Goal: Use online tool/utility

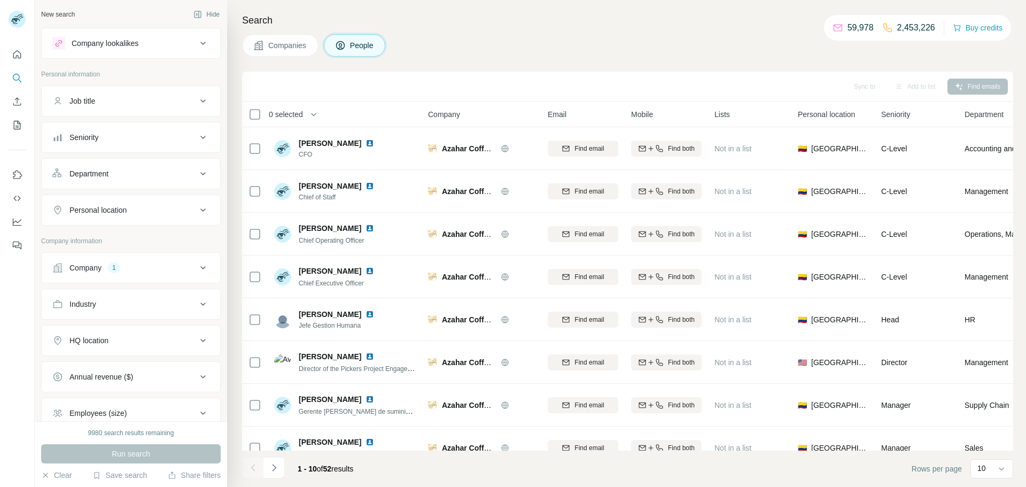
click at [102, 261] on button "Company 1" at bounding box center [131, 268] width 179 height 26
click at [136, 339] on icon "button" at bounding box center [132, 338] width 9 height 9
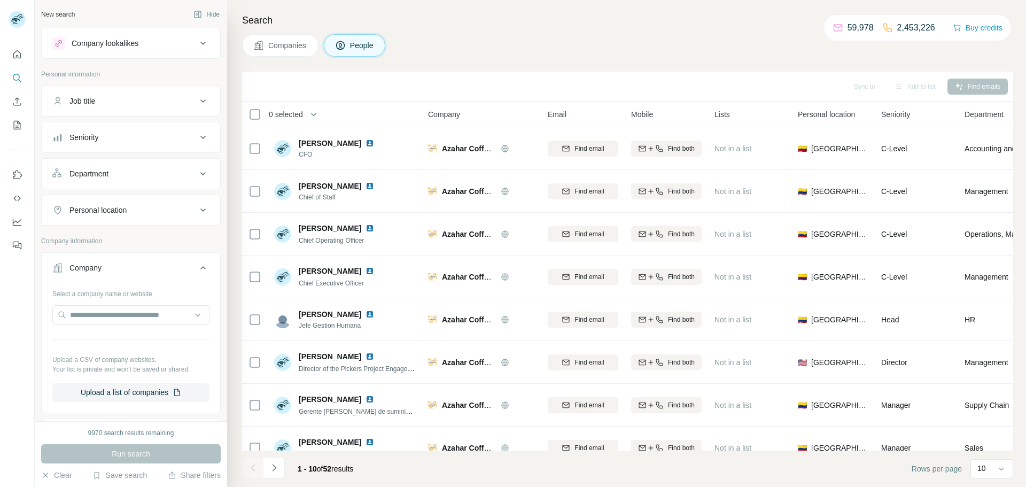
click at [128, 326] on div at bounding box center [130, 315] width 157 height 21
click at [124, 316] on input "text" at bounding box center [130, 314] width 157 height 19
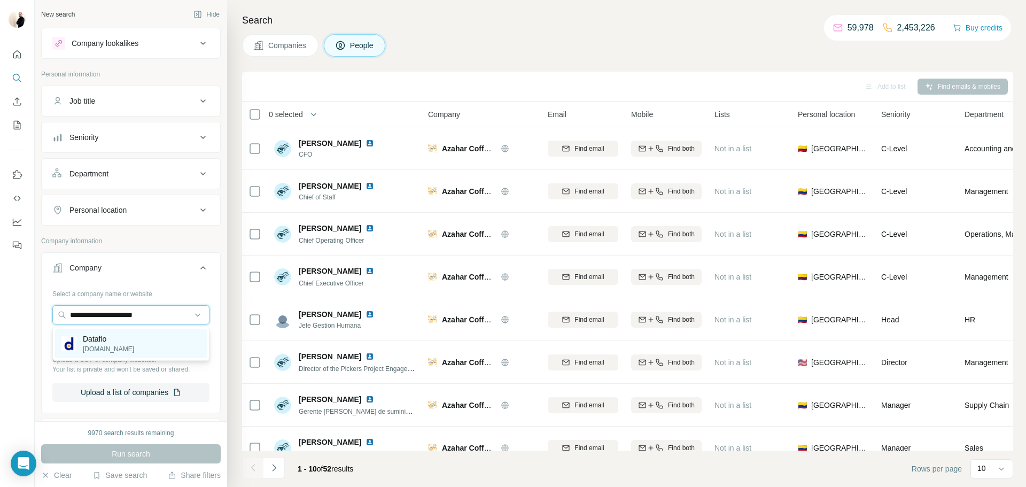
type input "**********"
click at [130, 342] on div "Dataflo [DOMAIN_NAME]" at bounding box center [131, 343] width 152 height 29
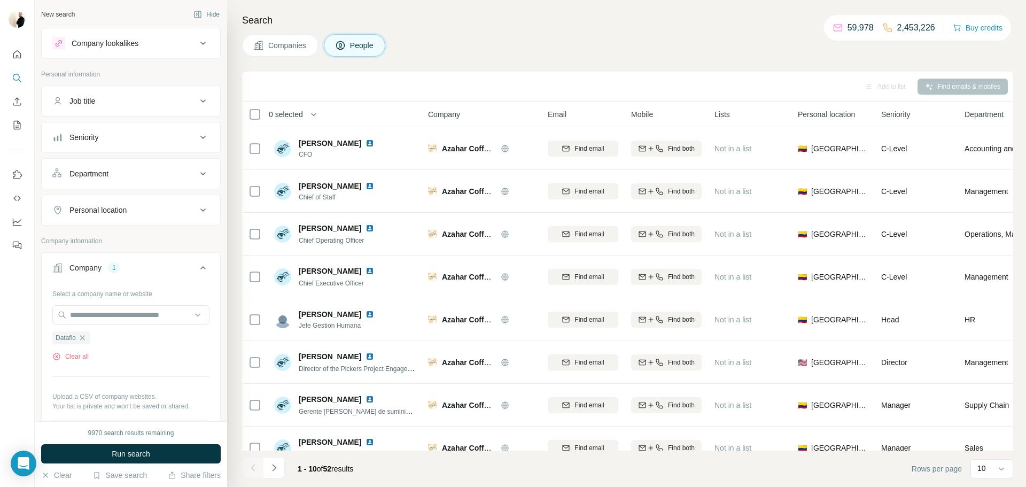
click at [141, 451] on span "Run search" at bounding box center [131, 454] width 38 height 11
